Goal: Task Accomplishment & Management: Manage account settings

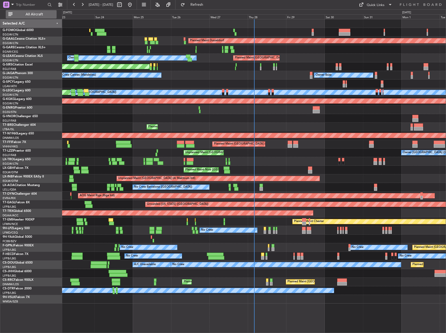
click at [26, 13] on span "All Aircraft" at bounding box center [34, 15] width 41 height 4
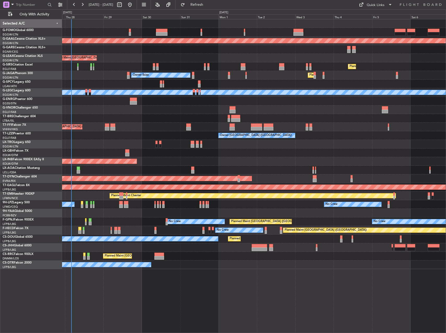
click at [122, 75] on div "Planned Maint Dusseldorf Planned Maint [GEOGRAPHIC_DATA] ([GEOGRAPHIC_DATA]) Ow…" at bounding box center [253, 143] width 383 height 249
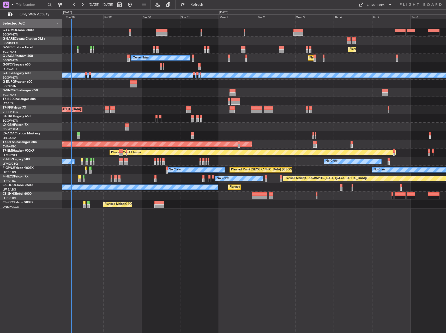
click at [337, 254] on div "Planned Maint [GEOGRAPHIC_DATA] ([GEOGRAPHIC_DATA]) Unplanned Maint [GEOGRAPHIC…" at bounding box center [254, 176] width 384 height 314
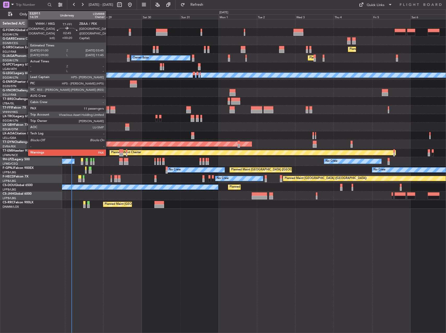
click at [108, 110] on div at bounding box center [107, 111] width 4 height 4
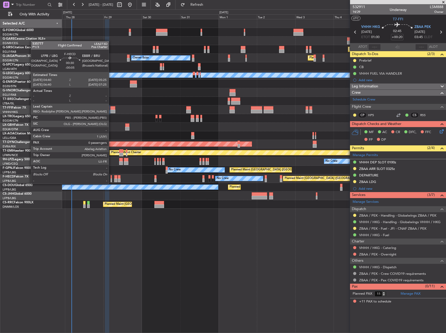
click at [111, 179] on div at bounding box center [111, 180] width 1 height 4
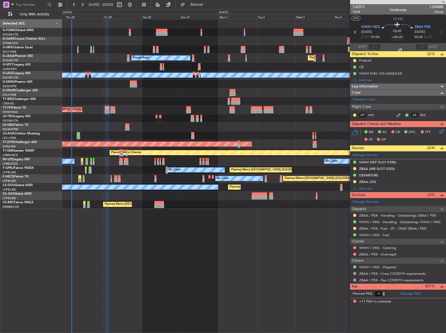
type input "-00:05"
type input "0"
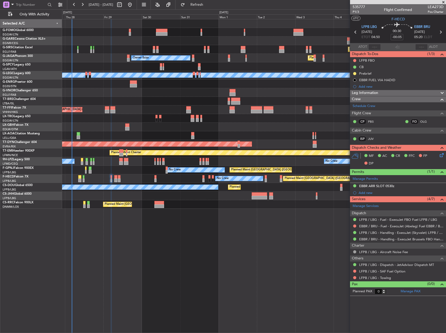
click at [268, 274] on div "Planned Maint [GEOGRAPHIC_DATA] ([GEOGRAPHIC_DATA]) Unplanned Maint [GEOGRAPHIC…" at bounding box center [254, 176] width 384 height 314
click at [96, 131] on div "Planned Maint Nice ([GEOGRAPHIC_DATA])" at bounding box center [253, 126] width 383 height 9
click at [240, 278] on div "Planned Maint [GEOGRAPHIC_DATA] ([GEOGRAPHIC_DATA]) Unplanned Maint [GEOGRAPHIC…" at bounding box center [254, 176] width 384 height 314
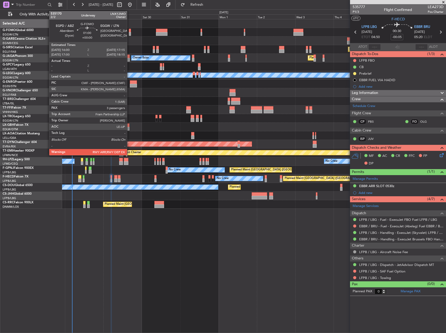
click at [129, 35] on div at bounding box center [130, 34] width 2 height 4
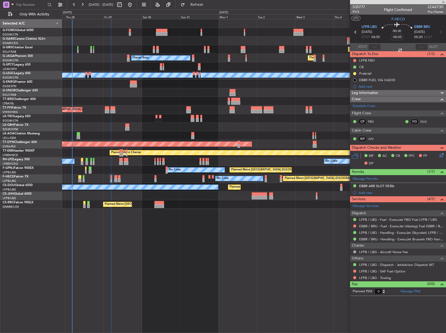
type input "3"
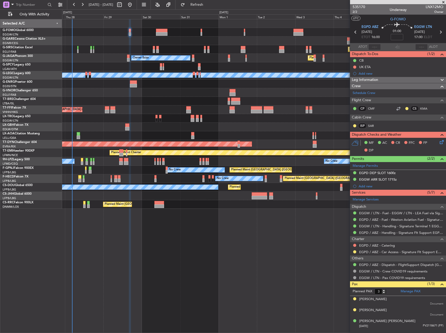
click at [157, 98] on div "Planned Maint Warsaw ([GEOGRAPHIC_DATA])" at bounding box center [253, 101] width 383 height 9
click at [384, 80] on div "Leg Information" at bounding box center [398, 80] width 96 height 6
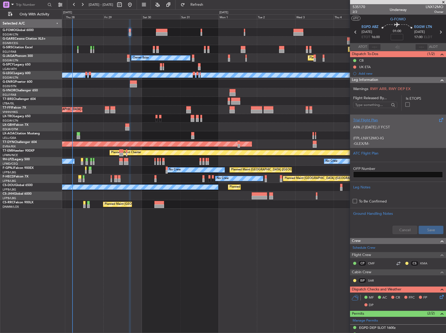
click at [395, 138] on p "(FPL-LNX12MO-IG" at bounding box center [398, 137] width 90 height 5
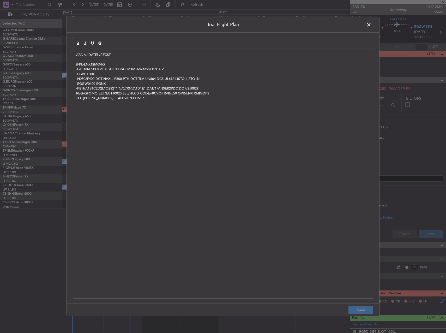
click at [76, 55] on p "APA // [DATE] // FCST" at bounding box center [222, 54] width 293 height 5
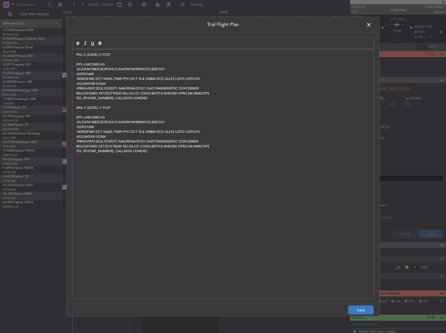
click at [368, 310] on button "Save" at bounding box center [360, 309] width 25 height 8
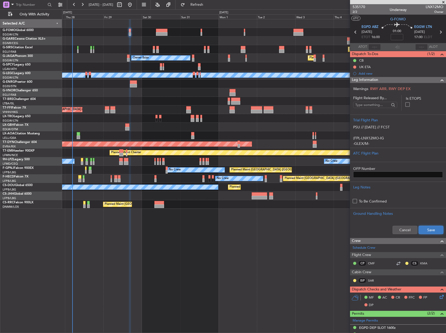
click at [419, 230] on button "Save" at bounding box center [430, 229] width 25 height 8
click at [354, 12] on span "2/2" at bounding box center [358, 12] width 13 height 4
click at [353, 11] on span "2/2" at bounding box center [358, 12] width 13 height 4
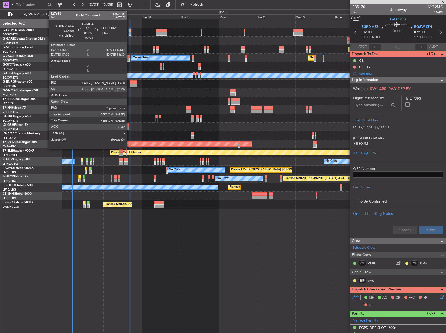
click at [129, 57] on div at bounding box center [128, 56] width 3 height 4
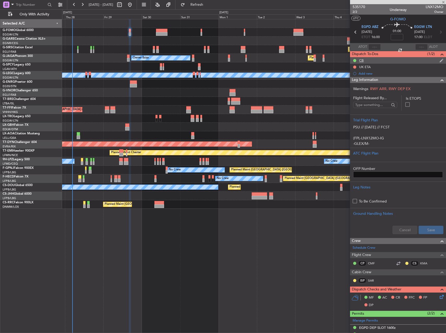
type input "+00:05"
type input "2"
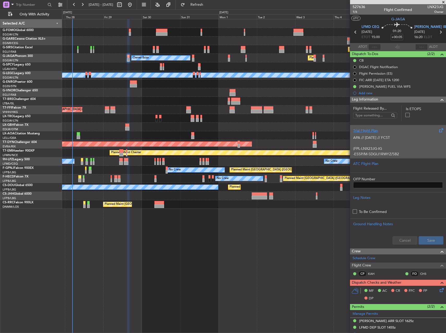
click at [399, 139] on p "APA // [DATE] // FCST" at bounding box center [398, 137] width 90 height 5
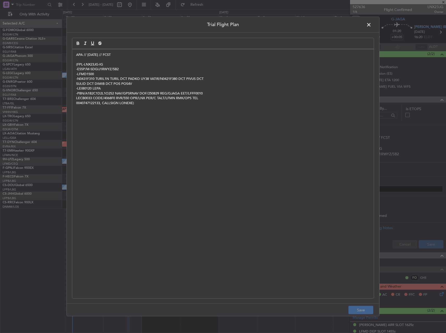
click at [77, 56] on p "APA // [DATE] // FCST" at bounding box center [222, 54] width 293 height 5
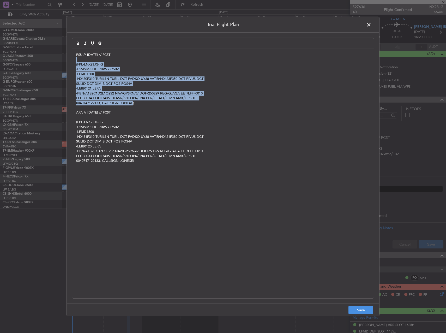
drag, startPoint x: 81, startPoint y: 60, endPoint x: 178, endPoint y: 128, distance: 118.3
click at [142, 107] on div "PSU // [DATE] // FCST (FPL-LNX23JG-IG -E55P/M-SDGIJ1RWYZ/SB2 -LFMD1500 -N0430F3…" at bounding box center [222, 173] width 301 height 249
click at [363, 308] on button "Save" at bounding box center [360, 309] width 25 height 8
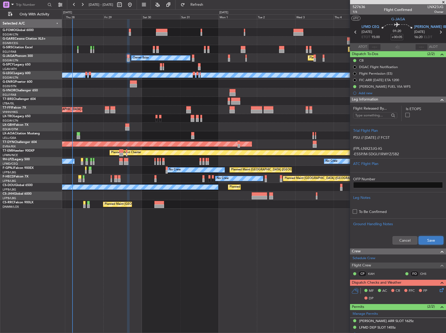
click at [423, 240] on button "Save" at bounding box center [430, 240] width 25 height 8
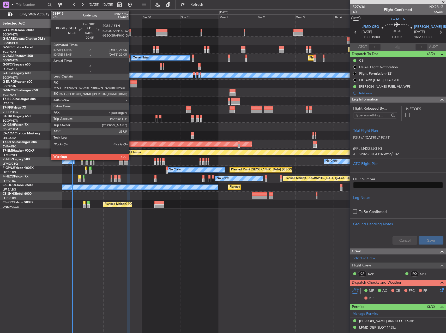
click at [131, 85] on div at bounding box center [133, 86] width 7 height 4
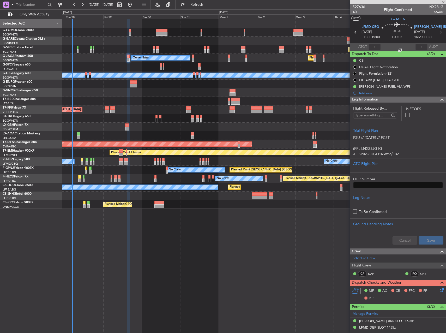
type input "-00:05"
type input "4"
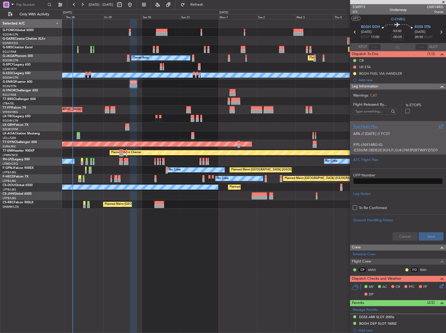
click at [405, 138] on p at bounding box center [398, 138] width 90 height 5
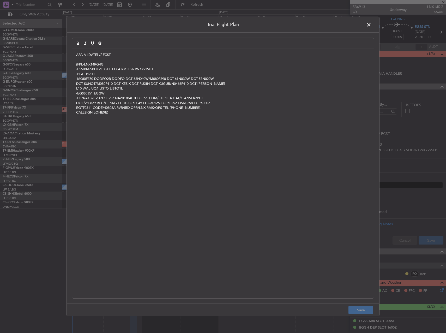
click at [75, 55] on div "APA // [DATE] // FCST (FPL-LNX14RG-IG -E550/M-SBDE2E3GHJ1J3J4J7M3P2RTWXYZ/SD1 -…" at bounding box center [222, 173] width 301 height 249
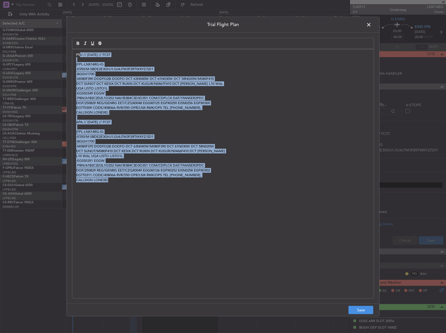
drag, startPoint x: 90, startPoint y: 65, endPoint x: 213, endPoint y: 198, distance: 180.6
click at [213, 198] on div "PSU // [DATE] // FCST (FPL-LNX14RG-IG -E550/M-SBDE2E3GHJ1J3J4J7M3P2RTWXYZ/SD1 -…" at bounding box center [222, 173] width 301 height 249
click at [366, 308] on button "Save" at bounding box center [360, 309] width 25 height 8
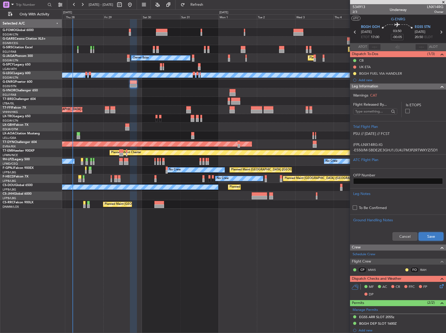
click at [423, 237] on button "Save" at bounding box center [430, 236] width 25 height 8
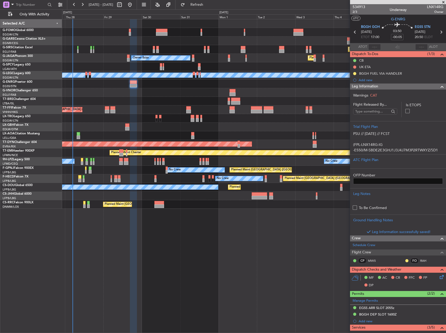
click at [210, 87] on div at bounding box center [253, 83] width 383 height 9
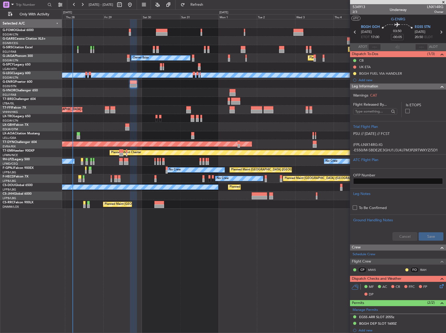
click at [295, 101] on div "Planned Maint Warsaw ([GEOGRAPHIC_DATA])" at bounding box center [253, 101] width 383 height 9
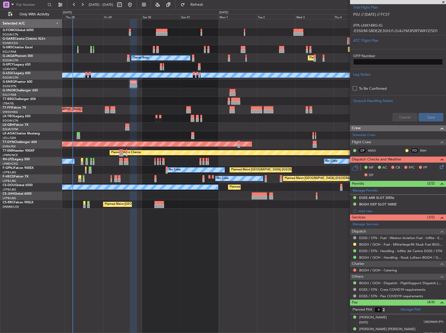
scroll to position [43, 0]
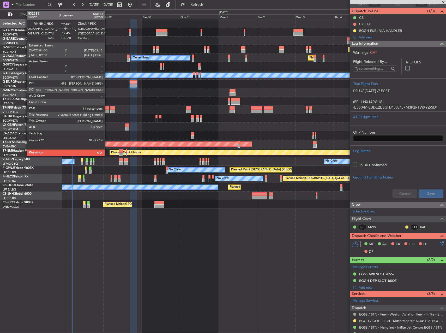
click at [107, 110] on div at bounding box center [107, 111] width 4 height 4
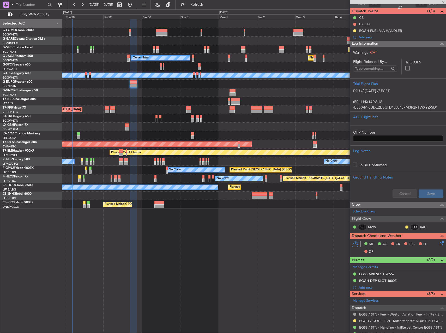
type input "+00:20"
type input "11"
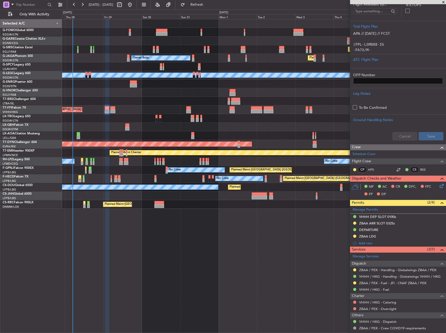
scroll to position [0, 0]
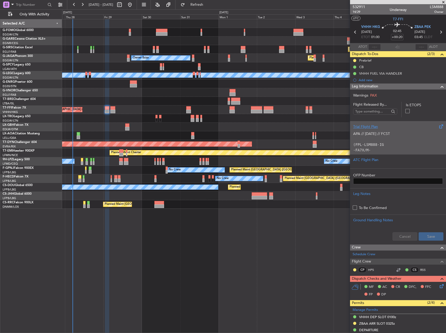
click at [385, 143] on p "(FPL-LSM888-IG" at bounding box center [398, 144] width 90 height 5
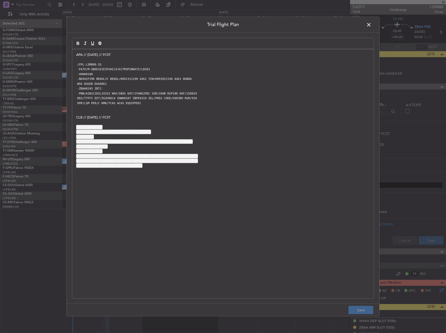
click at [74, 56] on div "APA // [DATE] // FCST (FPL-LSM888-IG -FA7X/M-SBDE1E2E3FGHIJ3J4J7M3P2RWXYZ/LB1D1…" at bounding box center [222, 173] width 301 height 249
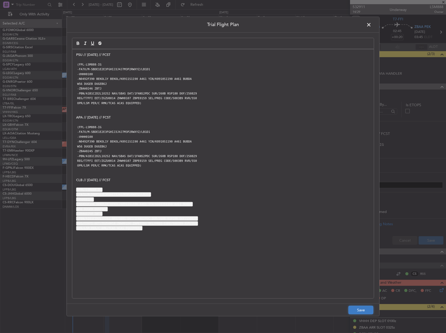
click at [350, 305] on button "Save" at bounding box center [360, 309] width 25 height 8
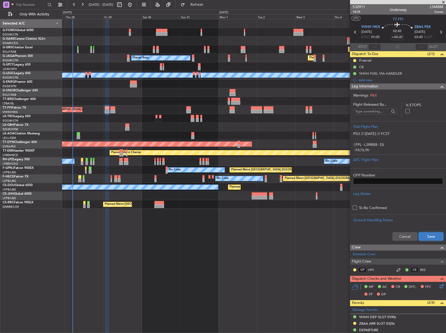
click at [422, 239] on button "Save" at bounding box center [430, 236] width 25 height 8
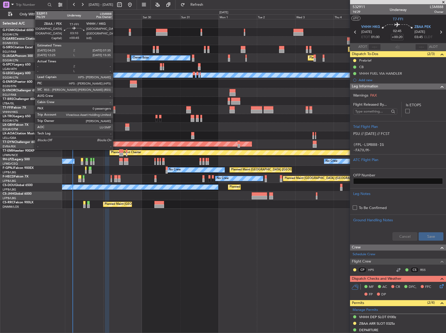
click at [115, 111] on div at bounding box center [112, 111] width 5 height 4
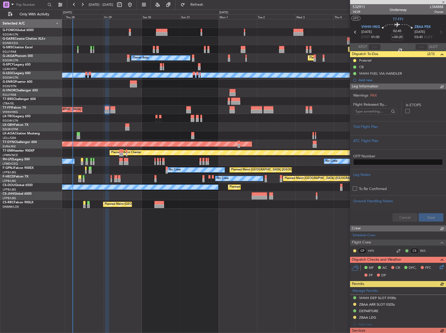
type input "+00:45"
type input "0"
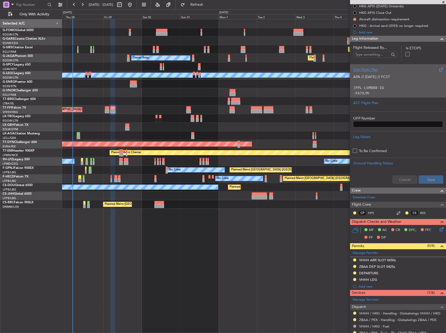
scroll to position [52, 0]
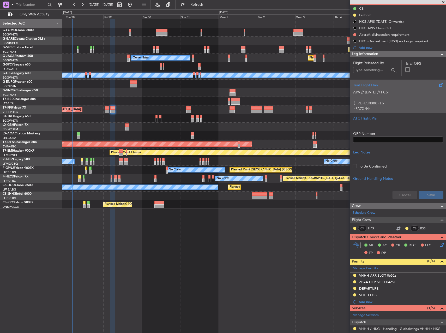
click at [393, 95] on p at bounding box center [398, 97] width 90 height 5
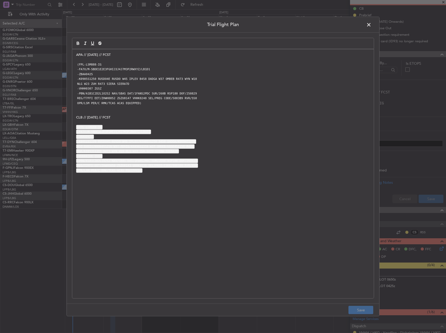
click at [75, 57] on div "APA // [DATE] // FCST (FPL-LSM888-IG -FA7X/M-SBDE1E2E3FGHIJ3J4J7M3P2RWXYZ/LB1D1…" at bounding box center [222, 173] width 301 height 249
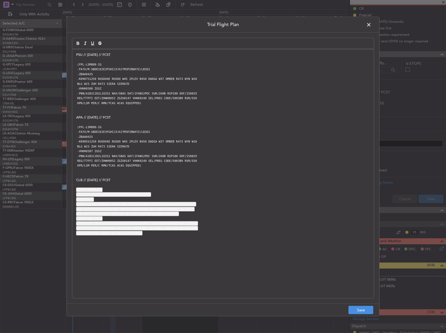
scroll to position [0, 0]
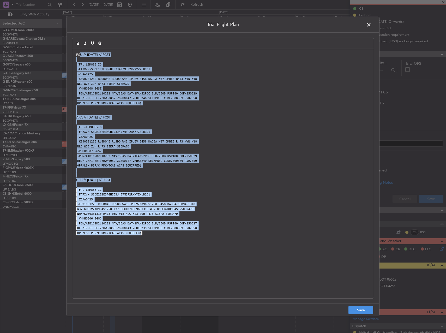
drag, startPoint x: 79, startPoint y: 51, endPoint x: 277, endPoint y: 278, distance: 300.7
click at [275, 277] on div "PSU // [DATE] // FCST (FPL-LSM888-IG -FA7X/M-SBDE1E2E3FGHIJ3J4J7M3P2RWXYZ/LB1D1…" at bounding box center [222, 173] width 301 height 249
click at [364, 308] on button "Save" at bounding box center [360, 309] width 25 height 8
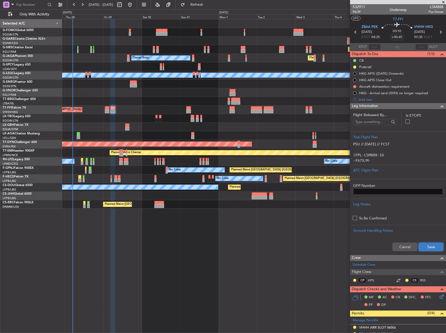
click at [426, 246] on button "Save" at bounding box center [430, 246] width 25 height 8
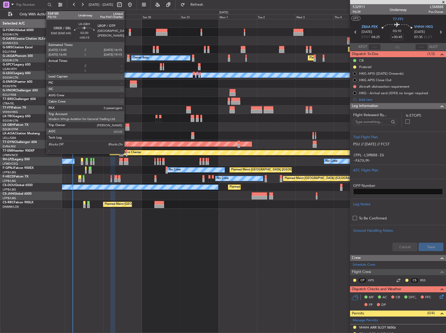
click at [126, 126] on div at bounding box center [127, 125] width 4 height 4
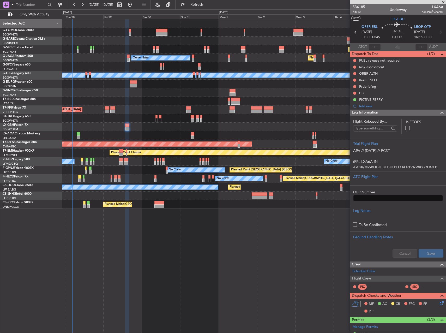
scroll to position [85, 0]
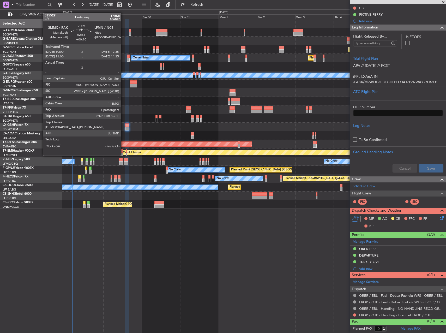
click at [122, 151] on div at bounding box center [121, 151] width 4 height 4
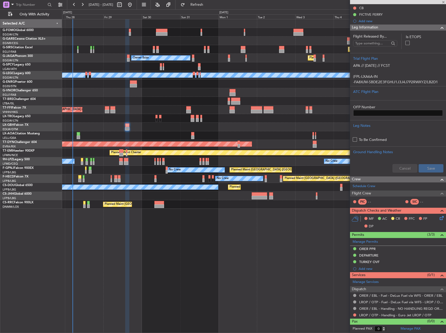
type input "+00:10"
type input "1"
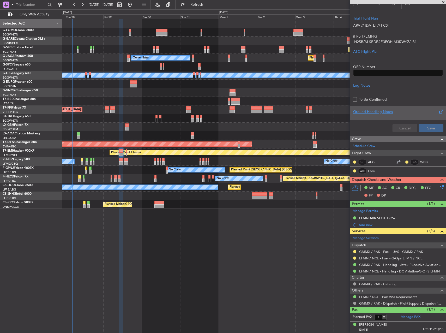
scroll to position [0, 0]
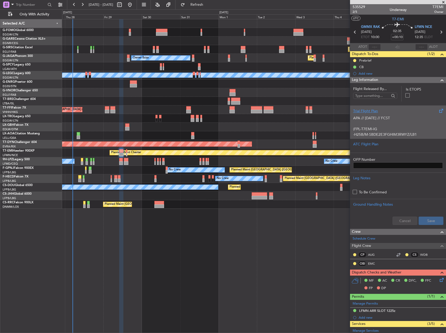
click at [393, 127] on p "(FPL-T7EMI-IG" at bounding box center [398, 128] width 90 height 5
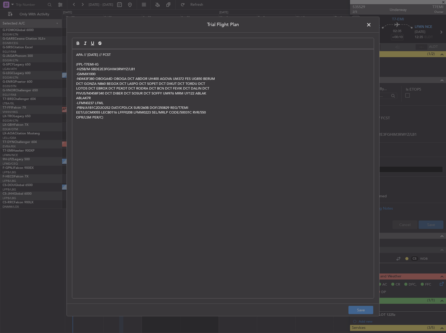
click at [76, 54] on div "APA // [DATE] // FCST (FPL-T7EMI-IG -H25B/M-SBDE2E3FGHIM3RWYZ/LB1 -GMMX1000 -N0…" at bounding box center [222, 173] width 301 height 249
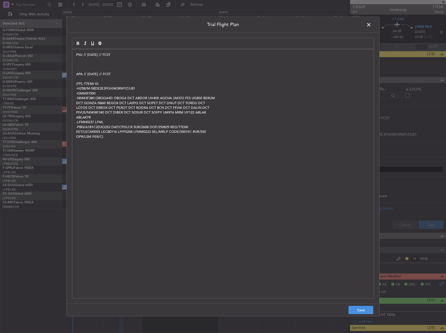
paste div
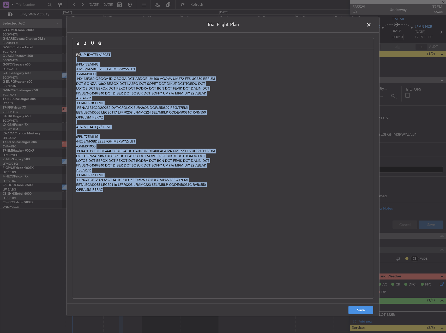
drag, startPoint x: 80, startPoint y: 53, endPoint x: 238, endPoint y: 233, distance: 239.6
click at [222, 236] on div "PSU // [DATE] // FCST (FPL-T7EMI-IG -H25B/M-SBDE2E3FGHIM3RWYZ/LB1 -GMMX1000 -N0…" at bounding box center [222, 173] width 301 height 249
click at [366, 309] on button "Save" at bounding box center [360, 309] width 25 height 8
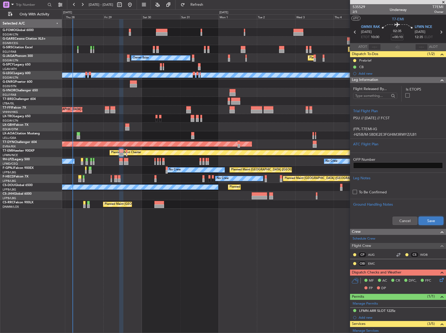
click at [425, 219] on button "Save" at bounding box center [430, 220] width 25 height 8
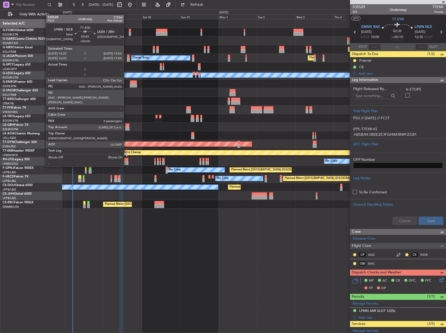
click at [126, 152] on div at bounding box center [126, 151] width 1 height 4
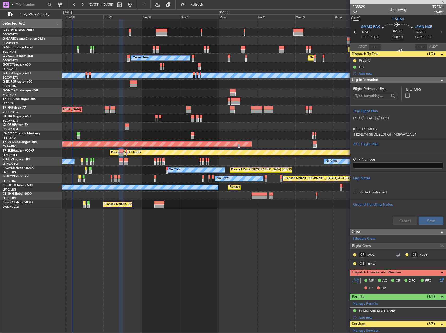
type input "0"
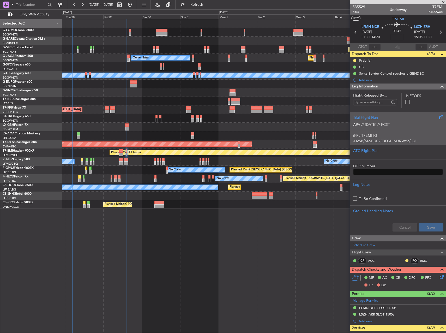
click at [388, 130] on p at bounding box center [398, 129] width 90 height 5
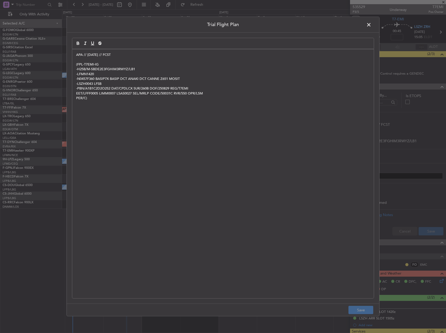
click at [76, 55] on p "APA // [DATE] // FCST" at bounding box center [222, 54] width 293 height 5
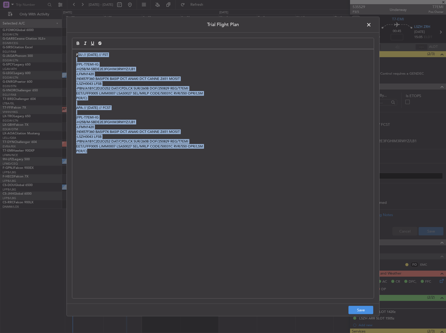
drag, startPoint x: 79, startPoint y: 54, endPoint x: 210, endPoint y: 181, distance: 183.0
click at [194, 173] on div "PSU // [DATE] // FST (FPL-T7EMI-IG -H25B/M-SBDE2E3FGHIM3RWYZ/LB1 -LFMN1420 -N04…" at bounding box center [222, 173] width 301 height 249
click at [370, 309] on button "Save" at bounding box center [360, 309] width 25 height 8
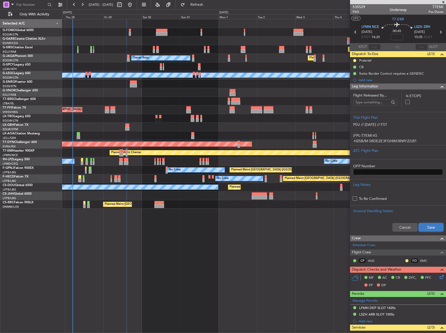
click at [427, 225] on button "Save" at bounding box center [430, 227] width 25 height 8
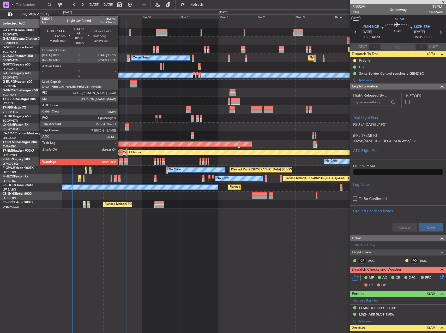
click at [120, 160] on div at bounding box center [121, 160] width 4 height 4
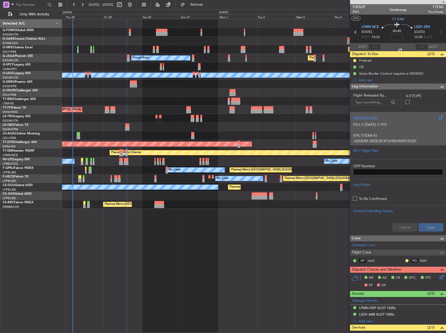
type input "1"
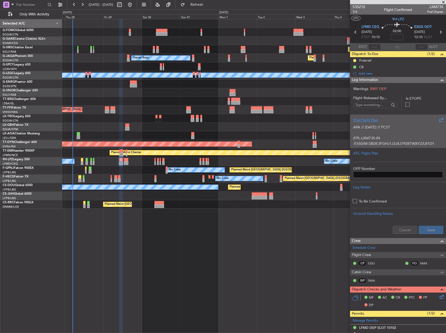
click at [395, 130] on p at bounding box center [398, 132] width 90 height 5
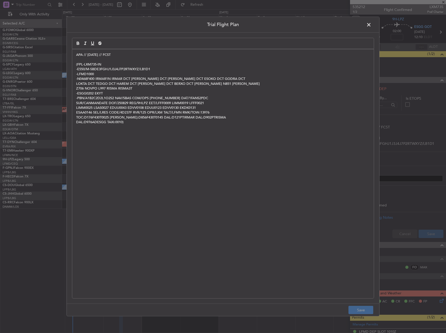
click at [76, 56] on div "APA // [DATE] // FCST (FPL-LXM735-IN -E550/M-SBDE3FGHJ1J3J4J7P2RTWXYZ/LB1D1 -LF…" at bounding box center [222, 173] width 301 height 249
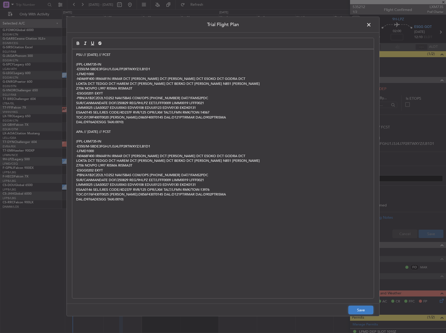
click at [359, 311] on button "Save" at bounding box center [360, 309] width 25 height 8
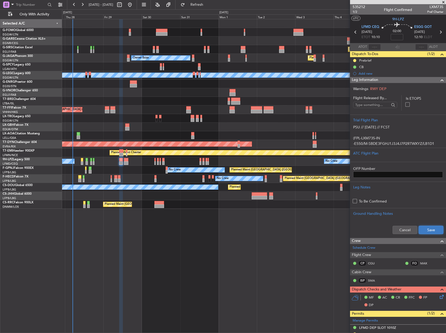
click at [427, 229] on button "Save" at bounding box center [430, 229] width 25 height 8
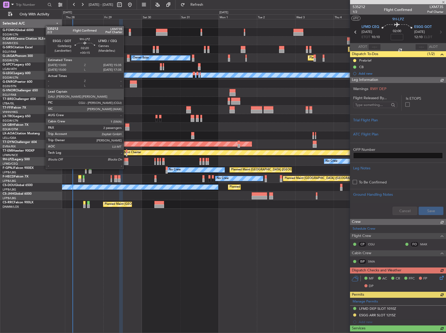
click at [126, 163] on div at bounding box center [126, 163] width 4 height 4
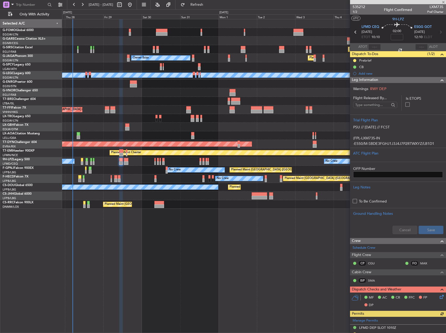
type input "+00:15"
type input "2"
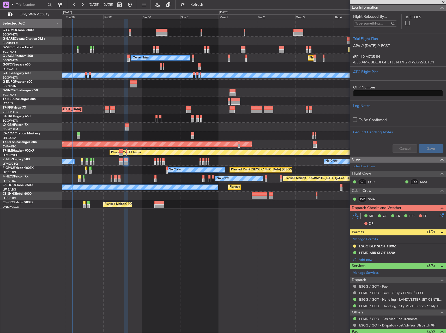
scroll to position [125, 0]
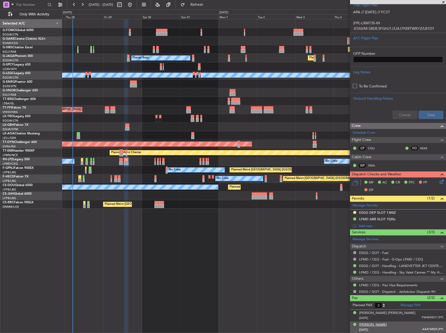
click at [387, 323] on div "[PERSON_NAME]" at bounding box center [373, 324] width 28 height 5
drag, startPoint x: 384, startPoint y: 311, endPoint x: 379, endPoint y: 314, distance: 5.3
click at [379, 314] on div "[PERSON_NAME] [PERSON_NAME]" at bounding box center [387, 312] width 56 height 5
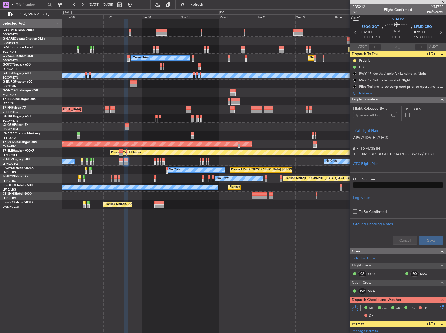
click at [397, 37] on input "+00:15" at bounding box center [396, 37] width 13 height 6
click at [299, 91] on div at bounding box center [253, 92] width 383 height 9
type input "+00:20"
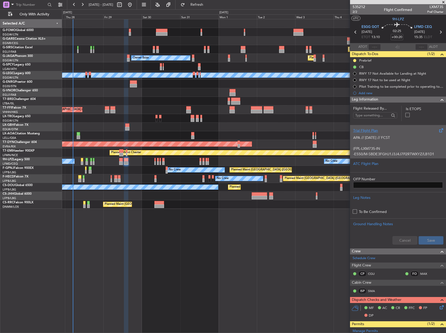
click at [409, 143] on p at bounding box center [398, 142] width 90 height 5
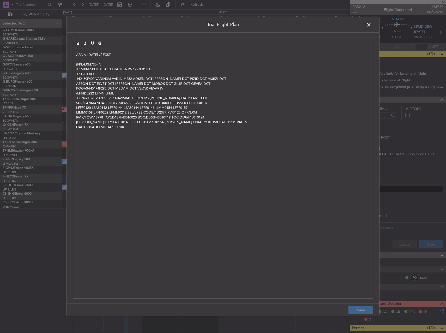
click at [75, 54] on div "APA // [DATE] // FCST (FPL-LXM735-IN -E550/M-SBDE3FGHJ1J3J4J7P2RTWXYZ/LB1D1 -ES…" at bounding box center [222, 173] width 301 height 249
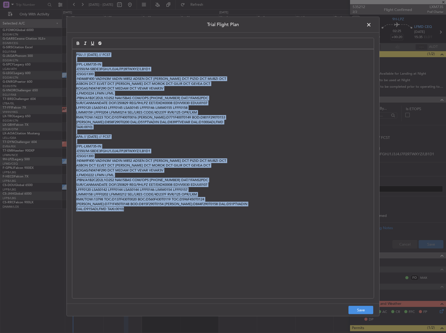
drag, startPoint x: 75, startPoint y: 54, endPoint x: 238, endPoint y: 243, distance: 250.0
click at [221, 243] on div "PSU // [DATE] // FCST (FPL-LXM735-IN -E550/M-SBDE3FGHJ1J3J4J7P2RTWXYZ/LB1D1 -ES…" at bounding box center [222, 173] width 301 height 249
click at [363, 307] on button "Save" at bounding box center [360, 309] width 25 height 8
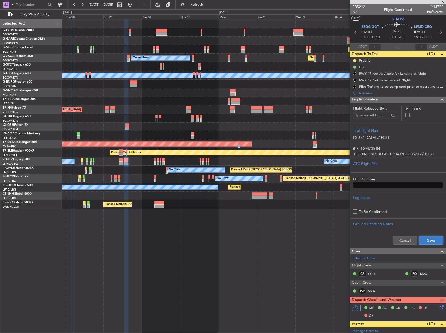
click at [427, 240] on button "Save" at bounding box center [430, 240] width 25 height 8
click at [249, 238] on div "Planned Maint [GEOGRAPHIC_DATA] ([GEOGRAPHIC_DATA]) Unplanned Maint [GEOGRAPHIC…" at bounding box center [254, 176] width 384 height 314
click at [312, 243] on div "Planned Maint [GEOGRAPHIC_DATA] ([GEOGRAPHIC_DATA]) Unplanned Maint [GEOGRAPHIC…" at bounding box center [254, 176] width 384 height 314
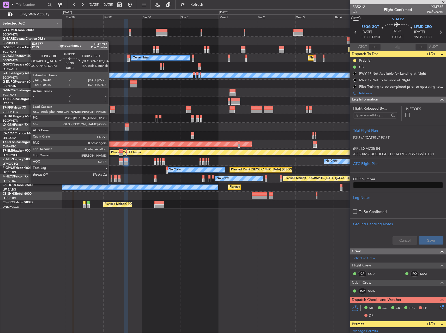
click at [111, 179] on div at bounding box center [111, 180] width 1 height 4
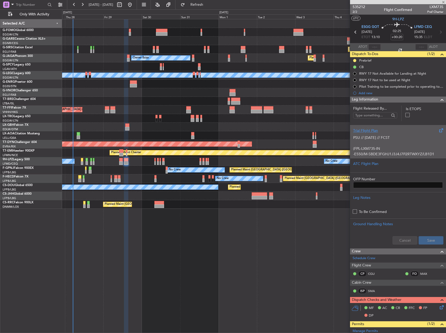
type input "-00:05"
type input "0"
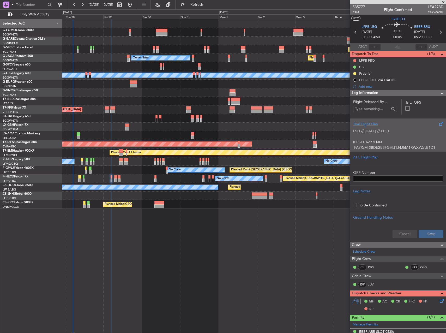
click at [383, 132] on p "PSU // [DATE] // FCST" at bounding box center [398, 130] width 90 height 5
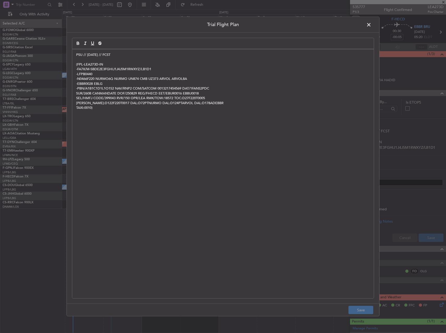
click at [77, 54] on p "PSU // [DATE] // FCST" at bounding box center [222, 54] width 293 height 5
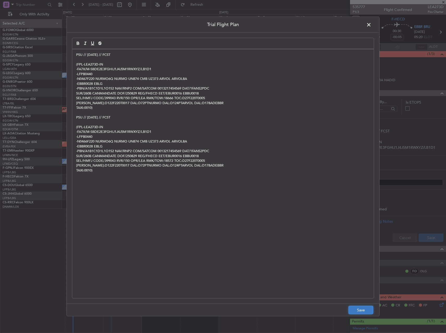
click at [359, 310] on button "Save" at bounding box center [360, 309] width 25 height 8
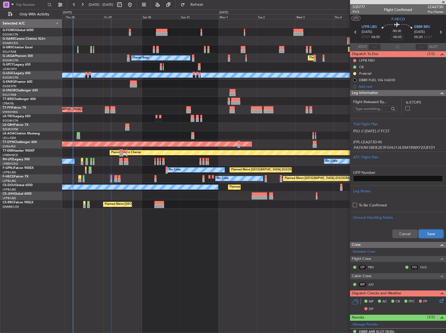
click at [430, 232] on button "Save" at bounding box center [430, 233] width 25 height 8
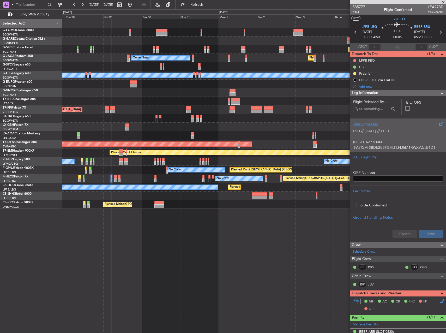
click at [390, 136] on p at bounding box center [398, 136] width 90 height 5
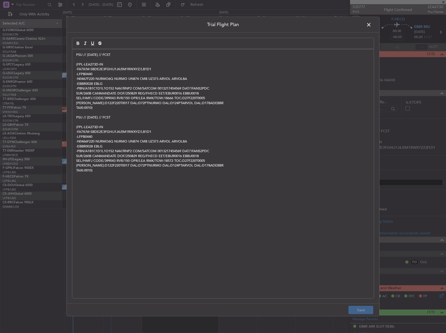
click at [371, 23] on span at bounding box center [371, 26] width 0 height 10
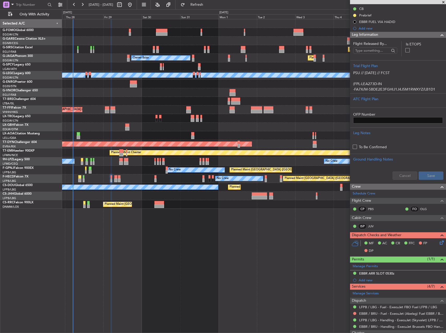
scroll to position [108, 0]
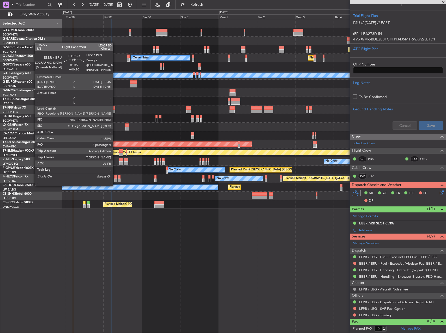
click at [115, 180] on div at bounding box center [115, 180] width 3 height 4
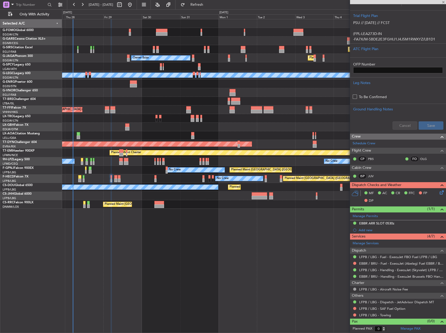
type input "+00:10"
type input "3"
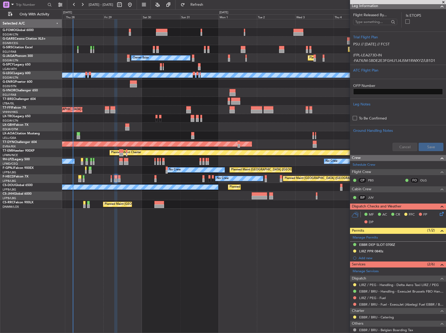
scroll to position [0, 0]
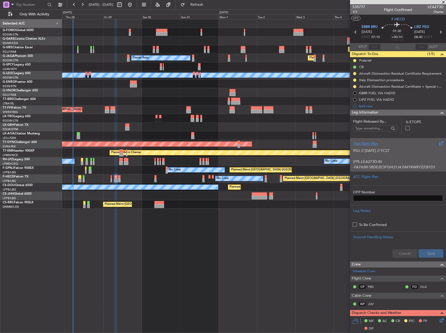
click at [385, 152] on p "PSU // [DATE] // FCST" at bounding box center [398, 150] width 90 height 5
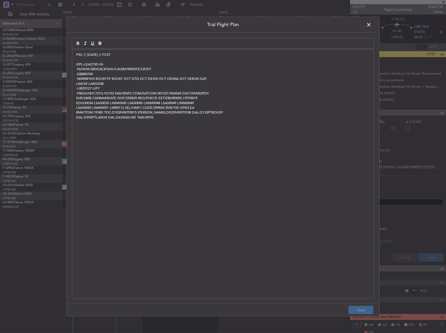
click at [77, 54] on p "PSU // [DATE] // FCST" at bounding box center [222, 54] width 293 height 5
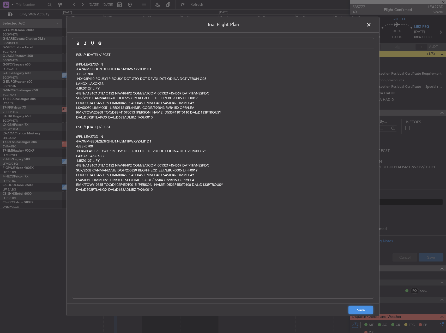
drag, startPoint x: 362, startPoint y: 309, endPoint x: 364, endPoint y: 307, distance: 3.1
click at [362, 309] on button "Save" at bounding box center [360, 309] width 25 height 8
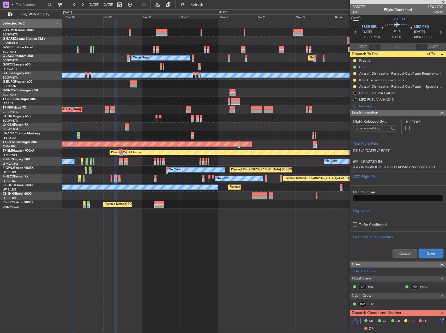
click at [420, 254] on button "Save" at bounding box center [430, 253] width 25 height 8
type input "0"
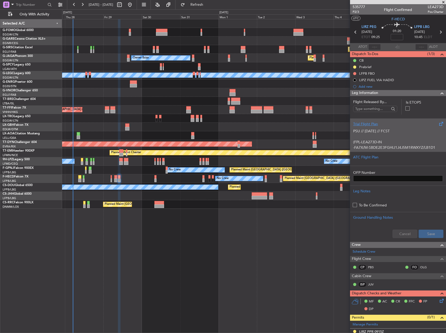
click at [395, 143] on p "(FPL-LEA273D-IN" at bounding box center [398, 141] width 90 height 5
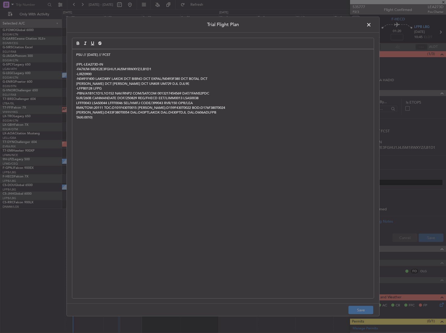
click at [75, 53] on div "PSU // [DATE] // FCST (FPL-LEA273D-IN -FA7X/M-SBDE2E3FGHIJ1J4J5M1RWXYZ/LB1D1 -L…" at bounding box center [222, 173] width 301 height 249
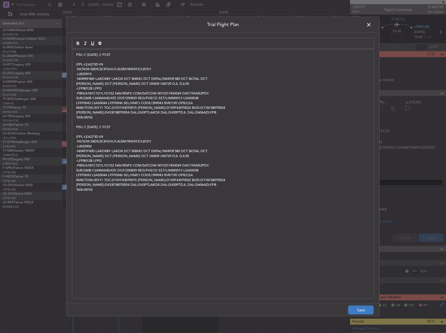
drag, startPoint x: 354, startPoint y: 307, endPoint x: 388, endPoint y: 291, distance: 37.3
click at [354, 307] on button "Save" at bounding box center [360, 309] width 25 height 8
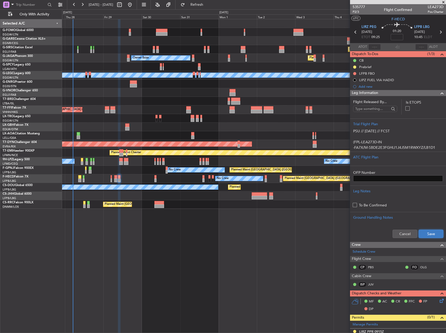
click at [428, 237] on button "Save" at bounding box center [430, 233] width 25 height 8
click at [396, 39] on input at bounding box center [396, 37] width 13 height 6
click at [292, 96] on div at bounding box center [253, 92] width 383 height 9
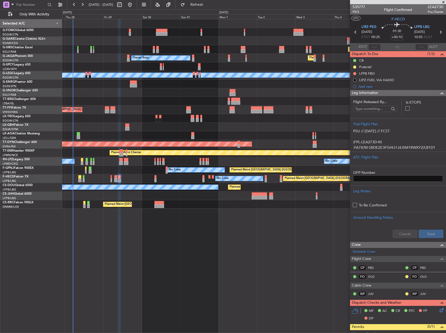
type input "+00:10"
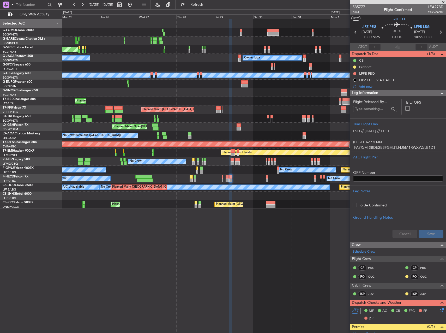
click at [227, 119] on div "Planned Maint [GEOGRAPHIC_DATA] ([GEOGRAPHIC_DATA])" at bounding box center [253, 118] width 383 height 9
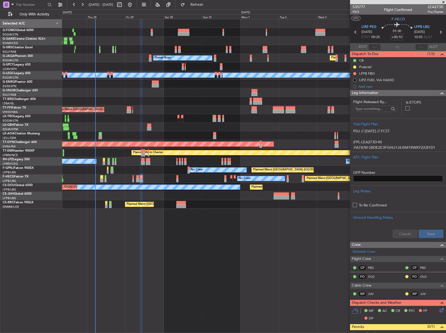
click at [77, 87] on div "Planned Maint London (Farnborough) Unplanned Maint Oxford (Kidlington) Owner Ib…" at bounding box center [253, 113] width 383 height 189
click at [192, 142] on div "AOG Maint Riga (Riga Intl)" at bounding box center [253, 144] width 383 height 9
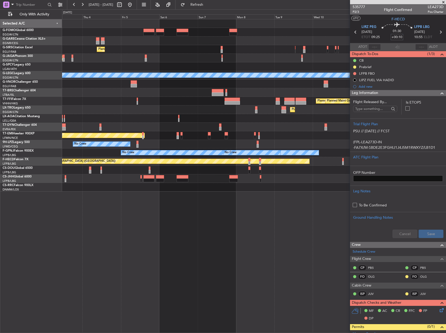
click at [122, 119] on div "Planned Maint London (Farnborough) Planned Maint London (Luton) A/C Unavailable…" at bounding box center [253, 105] width 383 height 172
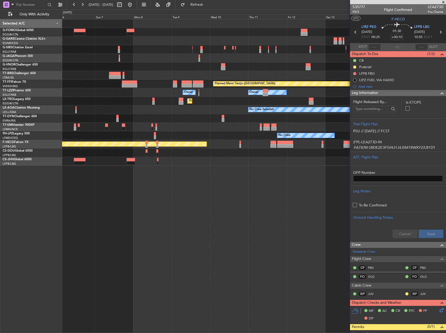
click at [180, 133] on div "Planned Maint London (Farnborough) Planned Maint Geneva (Cointrin) Planned Main…" at bounding box center [253, 92] width 383 height 146
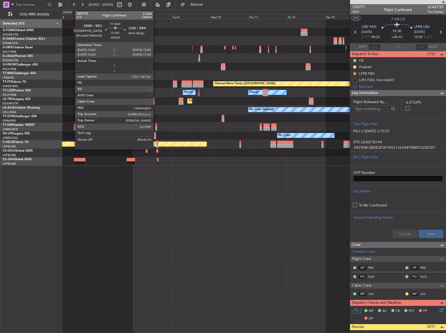
click at [155, 128] on div at bounding box center [156, 129] width 2 height 4
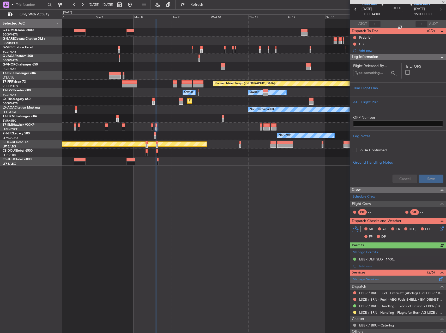
scroll to position [52, 0]
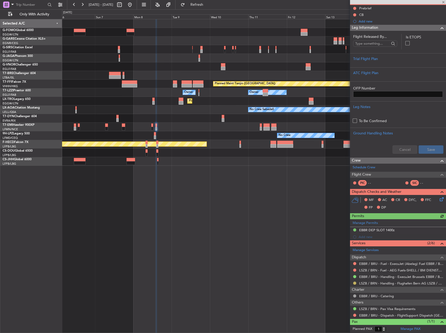
click at [354, 283] on button at bounding box center [354, 282] width 3 height 3
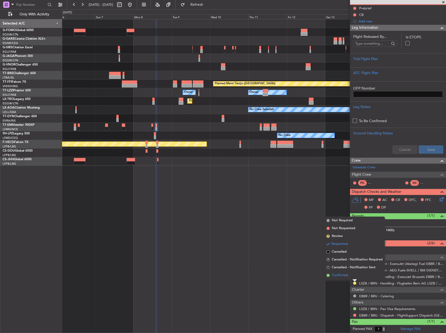
click at [339, 275] on span "Confirmed" at bounding box center [340, 274] width 16 height 5
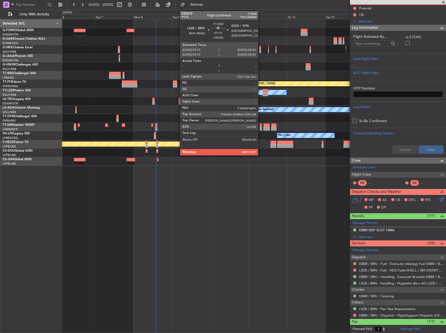
click at [260, 126] on div at bounding box center [261, 125] width 2 height 4
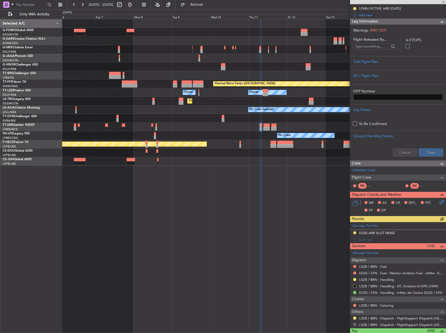
scroll to position [88, 0]
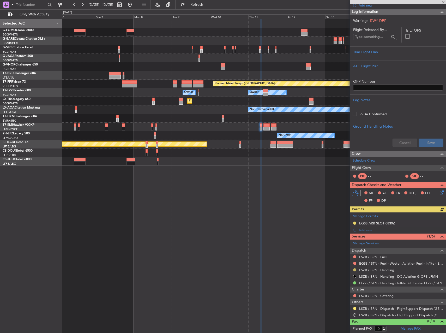
click at [355, 270] on button at bounding box center [354, 269] width 3 height 3
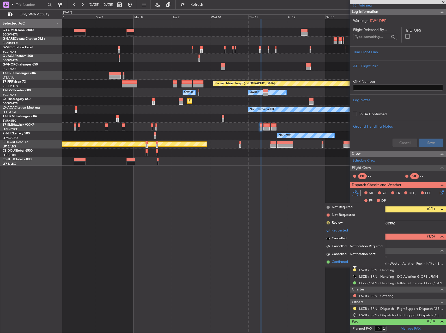
click at [349, 262] on li "Confirmed" at bounding box center [354, 262] width 60 height 8
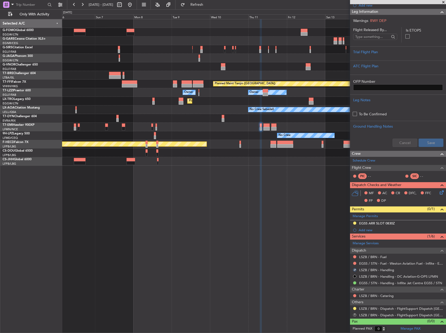
click at [312, 261] on div "Planned Maint London (Farnborough) Planned Maint Geneva (Cointrin) Planned Main…" at bounding box center [254, 176] width 384 height 314
click at [353, 309] on button at bounding box center [354, 308] width 3 height 3
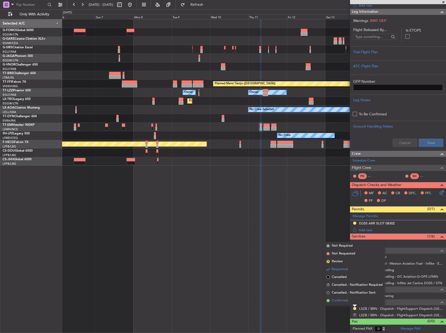
click at [353, 302] on li "Confirmed" at bounding box center [354, 300] width 60 height 8
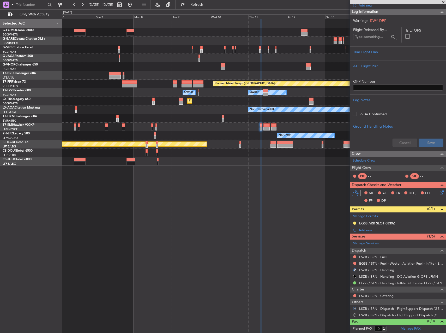
click at [354, 314] on button "R" at bounding box center [354, 314] width 3 height 3
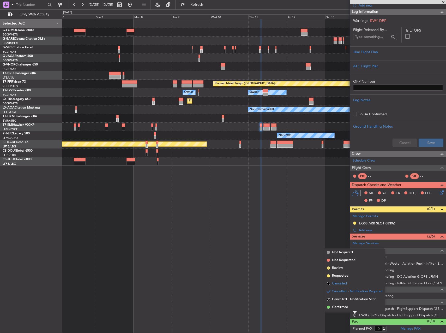
click at [335, 286] on span "Cancelled" at bounding box center [339, 283] width 15 height 5
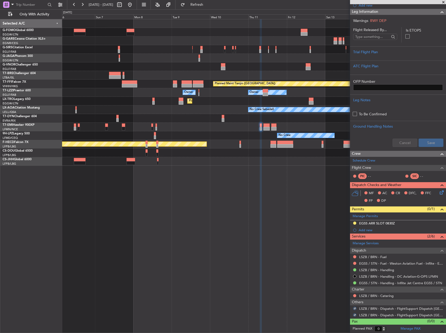
click at [314, 283] on div "Planned Maint London (Farnborough) Planned Maint Geneva (Cointrin) Planned Main…" at bounding box center [254, 176] width 384 height 314
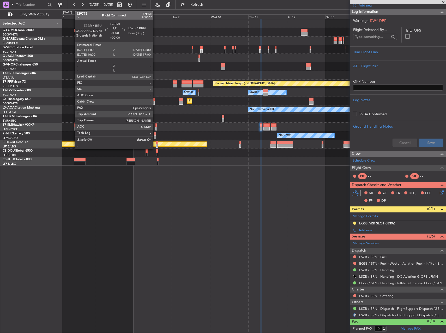
click at [155, 127] on div at bounding box center [156, 129] width 2 height 4
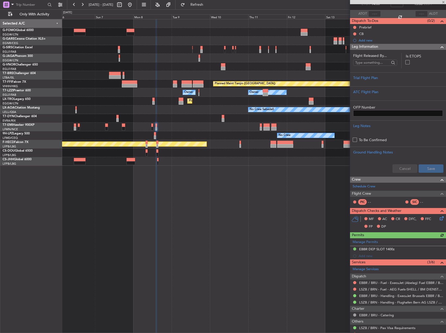
scroll to position [64, 0]
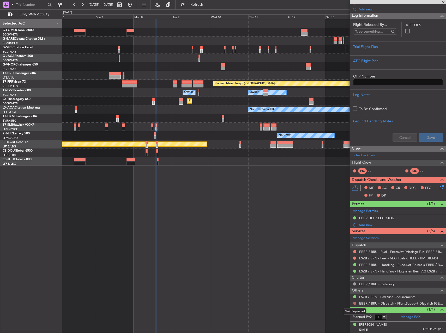
click at [354, 303] on button at bounding box center [354, 302] width 3 height 3
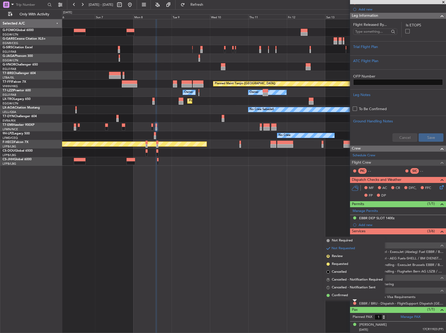
click at [345, 299] on div "Planned Maint London (Farnborough) Planned Maint Geneva (Cointrin) Planned Main…" at bounding box center [254, 176] width 384 height 314
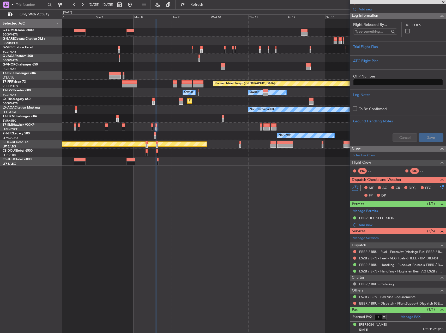
click at [357, 304] on div "EBBR / BRU - Dispatch - FlightSupport Dispatch UK" at bounding box center [398, 303] width 96 height 7
drag, startPoint x: 357, startPoint y: 304, endPoint x: 353, endPoint y: 301, distance: 4.8
click at [353, 303] on button at bounding box center [354, 302] width 3 height 3
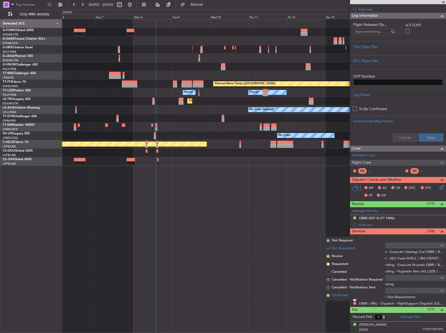
click at [346, 292] on span "Confirmed" at bounding box center [340, 294] width 16 height 5
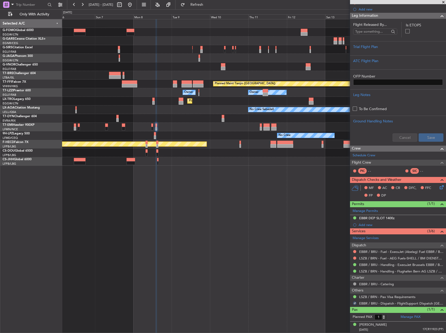
click at [300, 258] on div "Planned Maint London (Farnborough) Planned Maint Geneva (Cointrin) Planned Main…" at bounding box center [254, 176] width 384 height 314
click at [262, 128] on div "Planned Maint Zurich" at bounding box center [253, 126] width 383 height 9
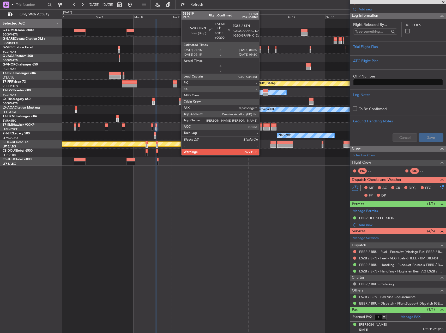
click at [261, 128] on div at bounding box center [261, 129] width 2 height 4
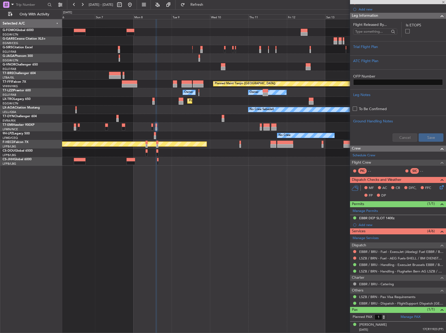
type input "0"
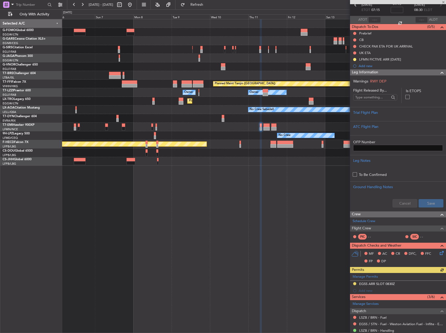
scroll to position [52, 0]
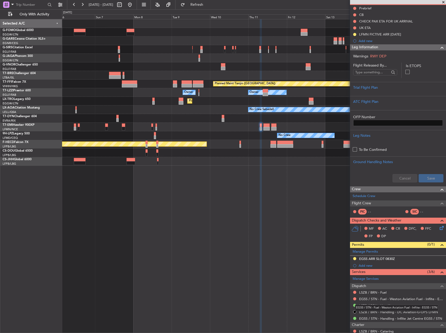
click at [387, 304] on div "EGSS / STN - Fuel - Weston Aviation Fuel - Inflite - EGSS / STN" at bounding box center [396, 307] width 83 height 7
click at [367, 305] on mat-tooltip-component "Not Requested" at bounding box center [354, 307] width 29 height 14
click at [388, 304] on link "LSZB / BRN - Handling" at bounding box center [376, 305] width 35 height 4
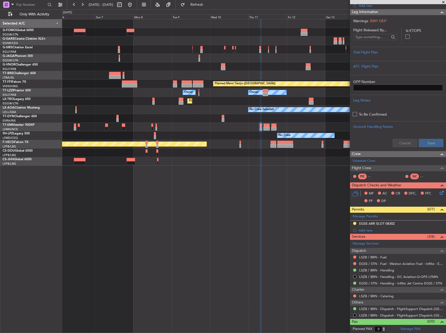
scroll to position [88, 0]
click at [382, 270] on link "LSZB / BRN - Handling" at bounding box center [376, 269] width 35 height 4
click at [199, 3] on button "Refresh" at bounding box center [193, 5] width 31 height 8
click at [356, 269] on div at bounding box center [354, 269] width 4 height 4
click at [354, 269] on button at bounding box center [354, 269] width 3 height 3
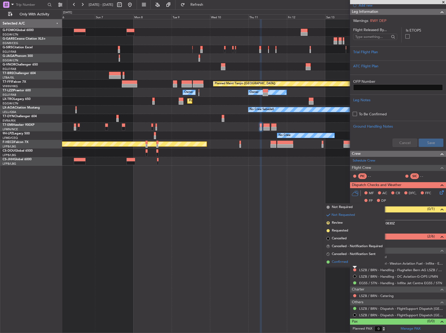
click at [343, 263] on span "Confirmed" at bounding box center [340, 261] width 16 height 5
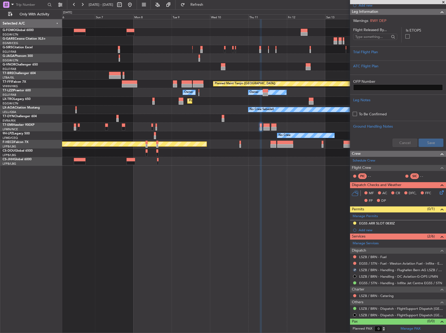
click at [294, 263] on div "Planned Maint London (Farnborough) Planned Maint Geneva (Cointrin) Planned Main…" at bounding box center [254, 176] width 384 height 314
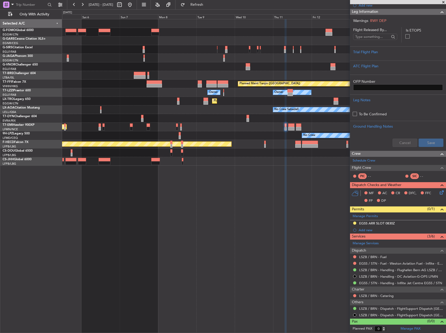
click at [189, 184] on div "Planned Maint London (Farnborough) Planned Maint London (Luton) Planned Maint G…" at bounding box center [254, 176] width 384 height 314
click at [134, 2] on button at bounding box center [130, 5] width 8 height 8
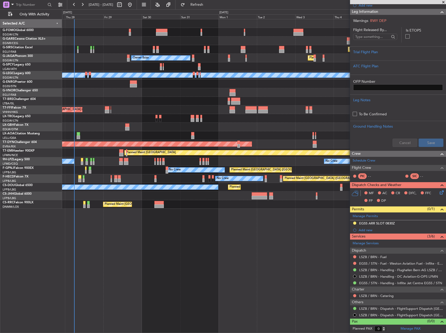
click at [175, 132] on div "Planned Maint London (Farnborough) Unplanned Maint Oxford (Kidlington) Owner Ib…" at bounding box center [253, 113] width 383 height 189
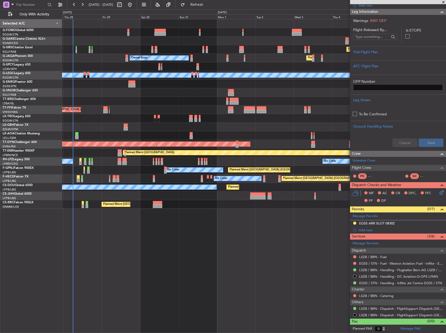
click at [196, 247] on div "Planned Maint London (Farnborough) Owner Ibiza Planned Maint London (Luton) No …" at bounding box center [254, 176] width 384 height 314
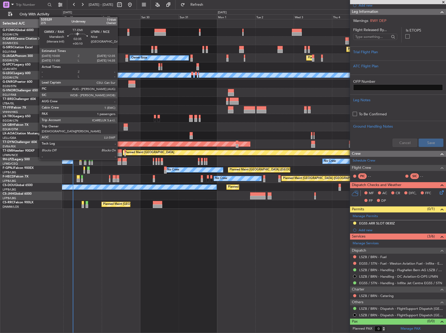
click at [120, 154] on div at bounding box center [120, 154] width 4 height 4
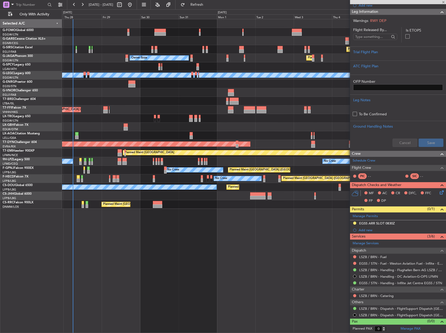
type input "+00:10"
type input "1"
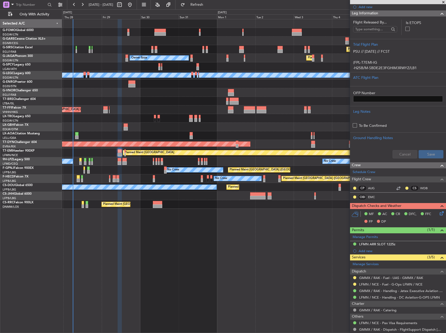
scroll to position [93, 0]
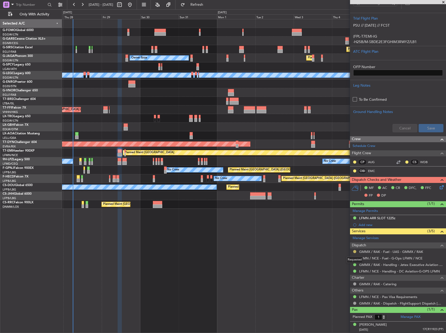
click at [354, 251] on button at bounding box center [354, 251] width 3 height 3
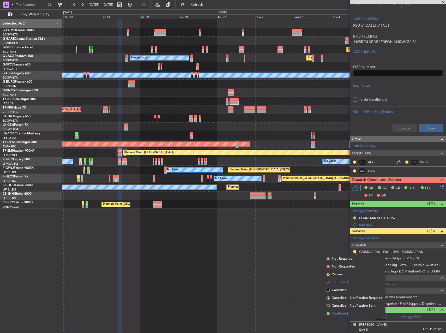
click at [342, 313] on span "Confirmed" at bounding box center [340, 313] width 16 height 5
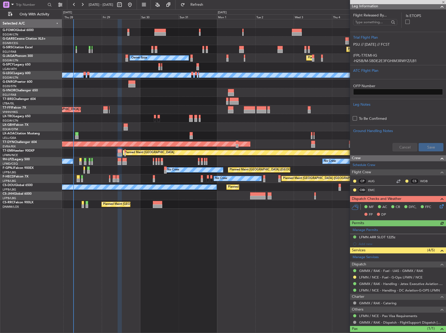
scroll to position [91, 0]
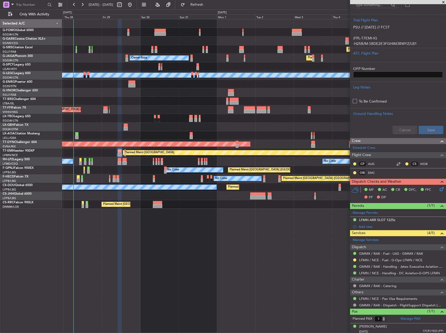
click at [257, 271] on div "Planned Maint London (Farnborough) Planned Maint London (Luton) Owner Ibiza No …" at bounding box center [254, 176] width 384 height 314
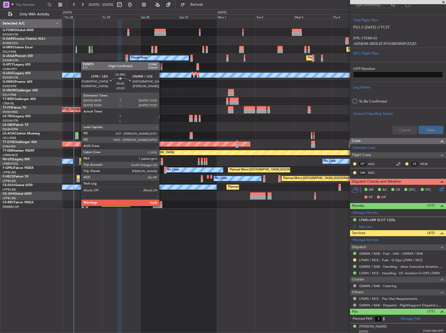
click at [161, 205] on div at bounding box center [158, 206] width 10 height 4
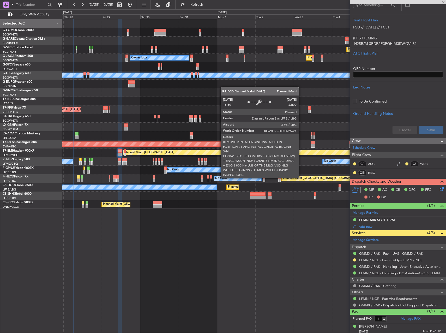
scroll to position [0, 0]
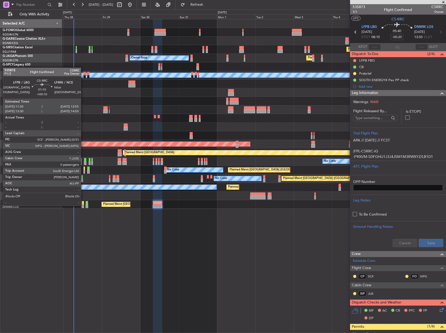
click at [83, 205] on div at bounding box center [83, 206] width 2 height 4
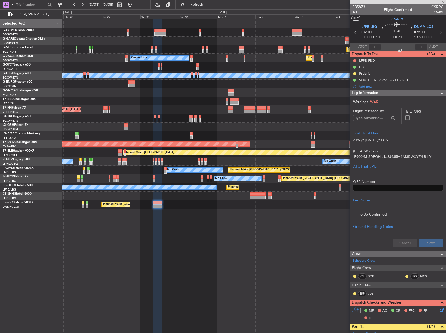
type input "+00:10"
type input "0"
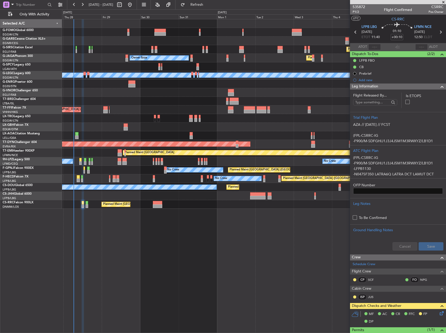
click at [235, 248] on div "Planned Maint London (Farnborough) Owner Ibiza Planned Maint London (Luton) No …" at bounding box center [254, 176] width 384 height 314
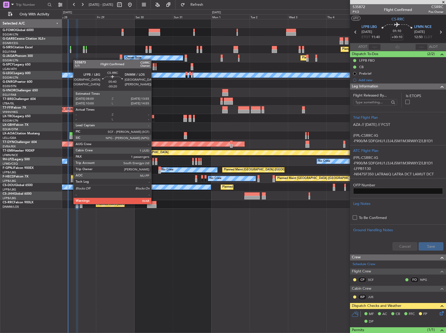
click at [154, 203] on div at bounding box center [152, 203] width 10 height 4
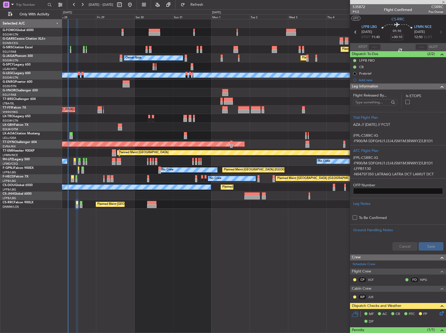
type input "-00:20"
type input "1"
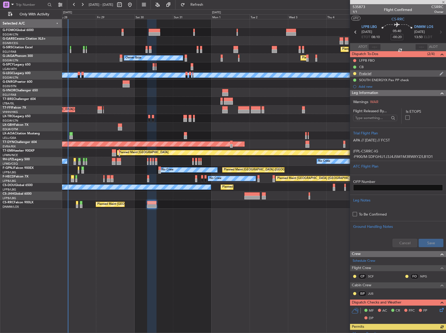
click at [367, 73] on div "Prebrief" at bounding box center [365, 73] width 12 height 4
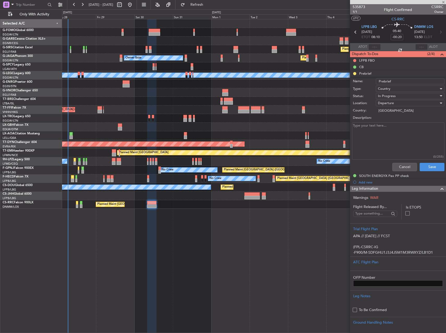
click at [383, 128] on textarea "Description:" at bounding box center [398, 140] width 92 height 37
paste textarea "ETD : 0800 zulu Pax ; 01, Total payload ; 1000 lbs Fuel : 17.200 lbs Speed : M0…"
type textarea "ETD : 0800 zulu Pax ; 01, Total payload ; 1000 lbs Fuel : 17.200 lbs Speed : M0…"
drag, startPoint x: 383, startPoint y: 128, endPoint x: 391, endPoint y: 96, distance: 33.4
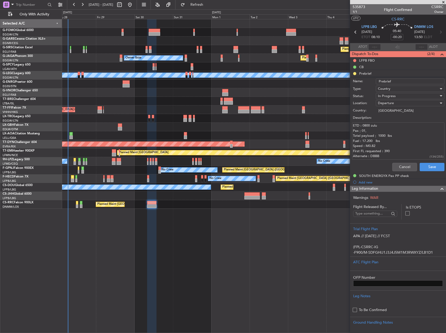
click at [391, 96] on span "In Progress" at bounding box center [387, 96] width 18 height 5
click at [398, 120] on span "Completed" at bounding box center [407, 122] width 61 height 8
click at [427, 164] on button "Save" at bounding box center [431, 167] width 25 height 8
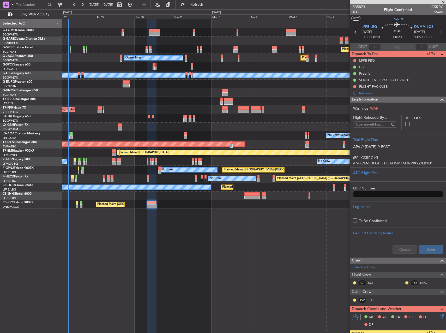
click at [203, 277] on div "Planned Maint London (Farnborough) Owner Ibiza Planned Maint London (Luton) No …" at bounding box center [254, 176] width 384 height 314
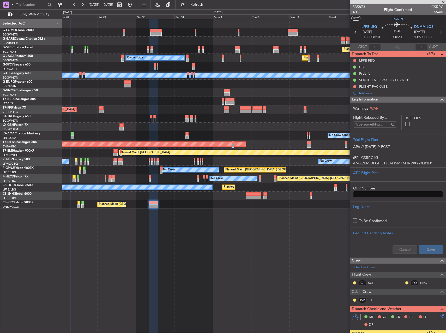
click at [305, 141] on div "AOG Maint Riga (Riga Intl)" at bounding box center [253, 144] width 383 height 9
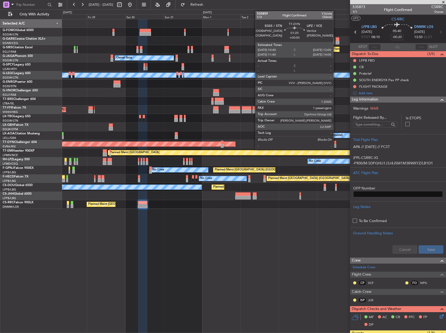
click at [335, 142] on div at bounding box center [335, 142] width 2 height 4
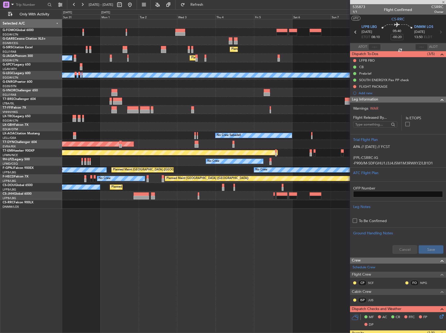
click at [114, 136] on div "No Crew Sabadell No Crew Sabadell" at bounding box center [253, 135] width 383 height 9
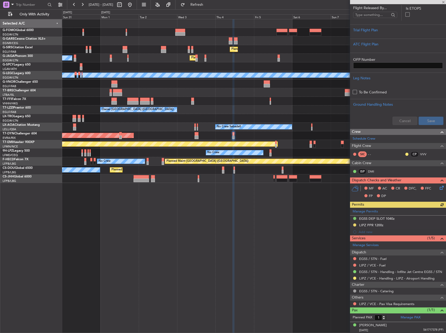
scroll to position [133, 0]
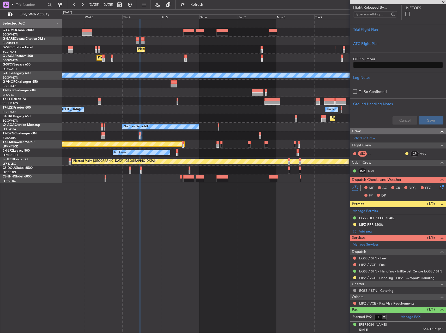
click at [202, 200] on div "Planned Maint London (Farnborough) Planned Maint London (Luton) Owner Ibiza A/C…" at bounding box center [254, 176] width 384 height 314
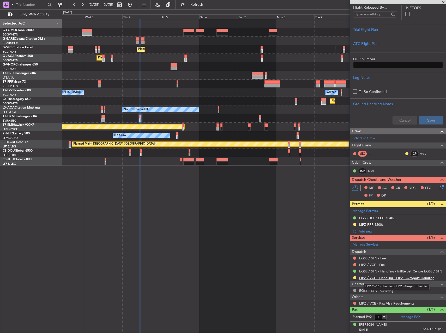
click at [372, 276] on link "LIPZ / VCE - Handling - LIPZ - Airoport Handling" at bounding box center [396, 277] width 75 height 4
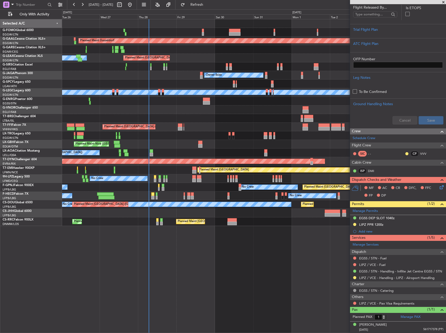
click at [211, 89] on div "A/C Unavailable [GEOGRAPHIC_DATA] ([GEOGRAPHIC_DATA])" at bounding box center [253, 92] width 383 height 9
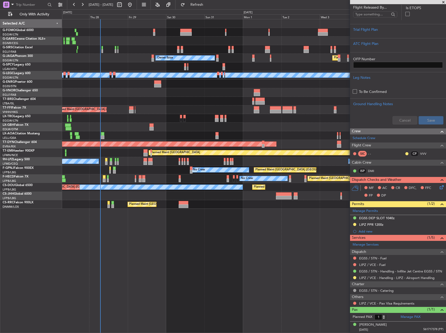
scroll to position [132, 0]
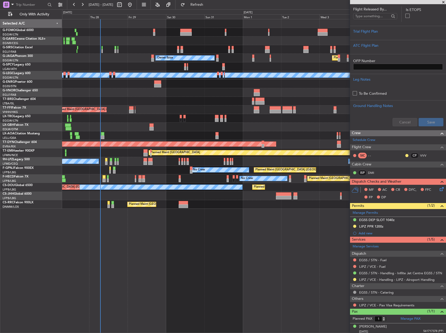
click at [225, 246] on div "Planned Maint London (Farnborough) Unplanned Maint Oxford (Kidlington) Owner Ib…" at bounding box center [254, 176] width 384 height 314
click at [100, 135] on div "No Crew Sabadell No Crew Barcelona (El Prat)" at bounding box center [253, 135] width 383 height 9
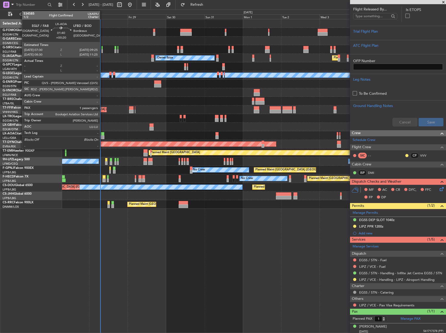
click at [102, 135] on div at bounding box center [102, 137] width 3 height 4
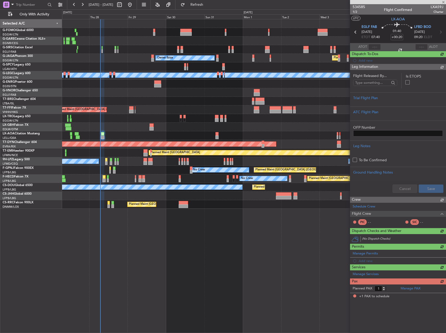
scroll to position [0, 0]
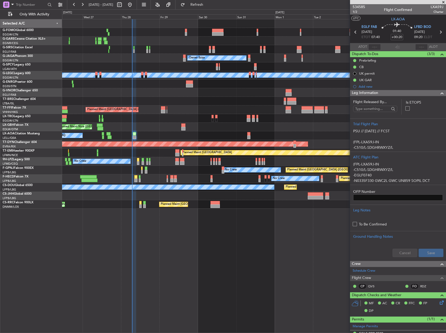
click at [170, 126] on div "Planned Maint London (Farnborough) Unplanned Maint Oxford (Kidlington) Owner Ib…" at bounding box center [253, 113] width 383 height 189
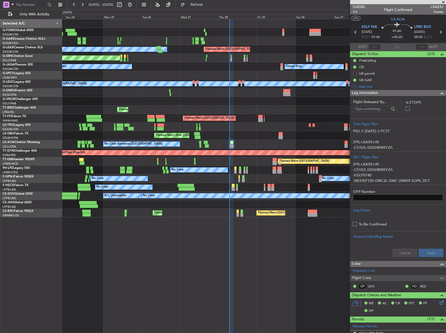
click at [231, 108] on div "Planned Maint London (Luton) Owner Unplanned Maint Oxford (Kidlington) Planned …" at bounding box center [253, 118] width 383 height 198
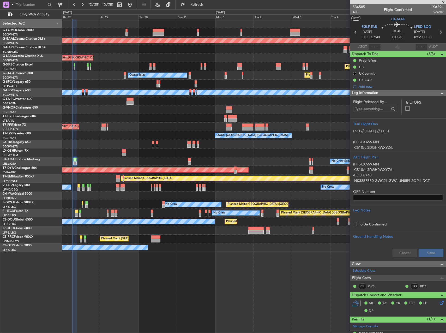
click at [123, 110] on div "Planned Maint Dusseldorf Planned Maint London (Luton) Owner Planned Maint Londo…" at bounding box center [253, 135] width 383 height 232
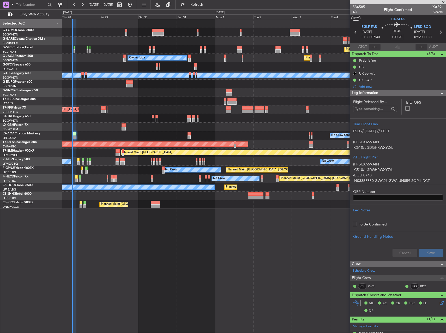
click at [98, 125] on div "Planned Maint Nice ([GEOGRAPHIC_DATA])" at bounding box center [253, 126] width 383 height 9
click at [261, 232] on div "Planned Maint London (Farnborough) Owner Ibiza Planned Maint London (Luton) No …" at bounding box center [254, 176] width 384 height 314
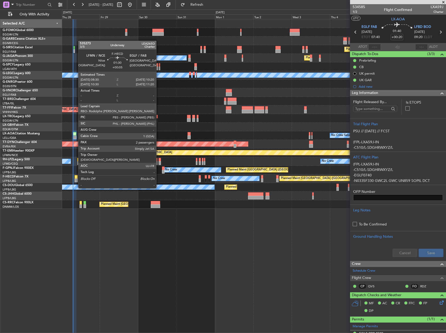
click at [76, 178] on div at bounding box center [76, 177] width 3 height 4
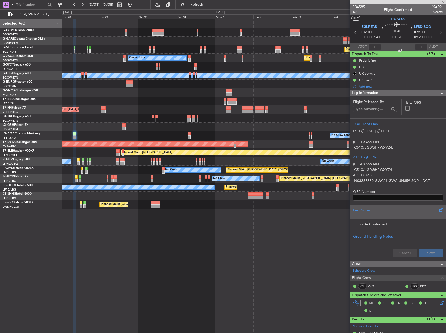
type input "+00:05"
type input "2"
